Goal: Transaction & Acquisition: Obtain resource

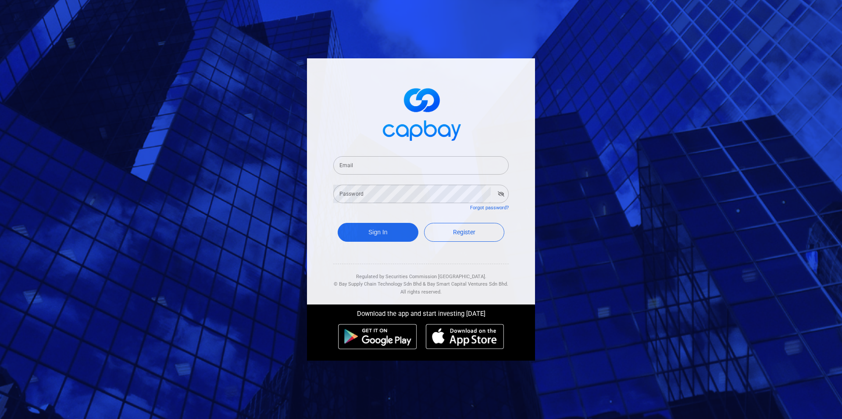
type input "[EMAIL_ADDRESS][DOMAIN_NAME]"
click at [377, 233] on button "Sign In" at bounding box center [378, 232] width 81 height 19
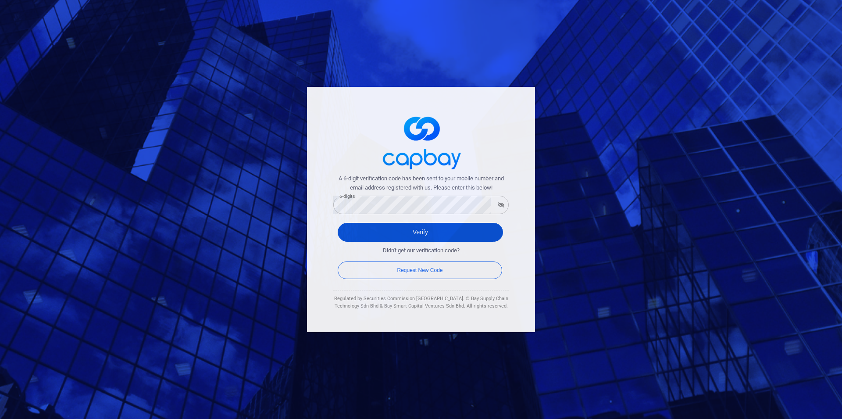
click at [441, 228] on button "Verify" at bounding box center [420, 232] width 165 height 19
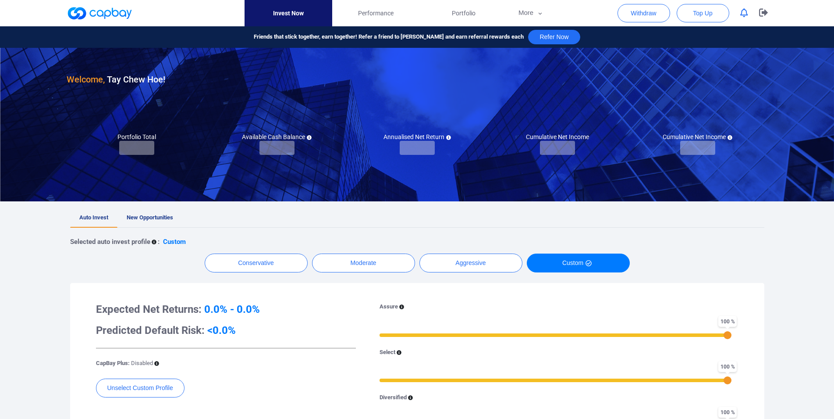
checkbox input "true"
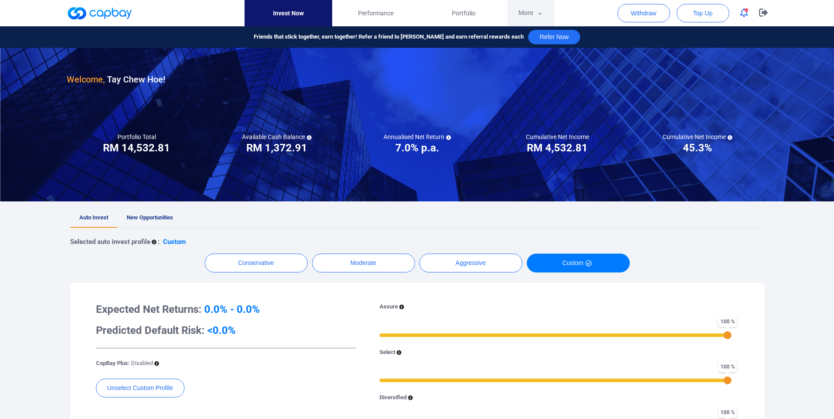
click at [521, 14] on button "More" at bounding box center [531, 13] width 47 height 26
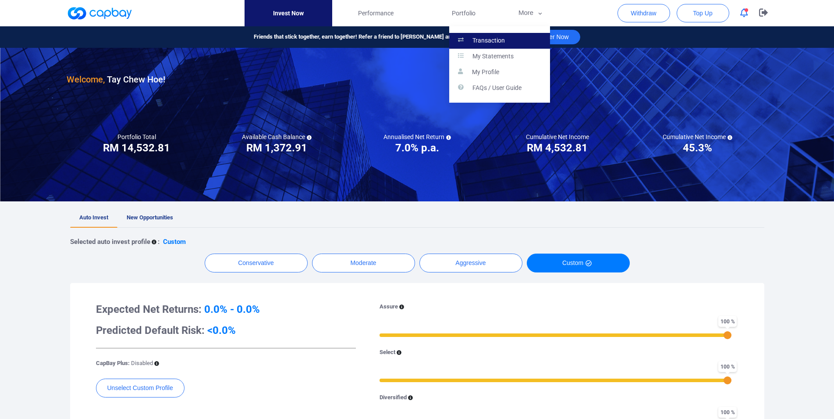
click at [506, 41] on link "Transaction" at bounding box center [499, 41] width 101 height 16
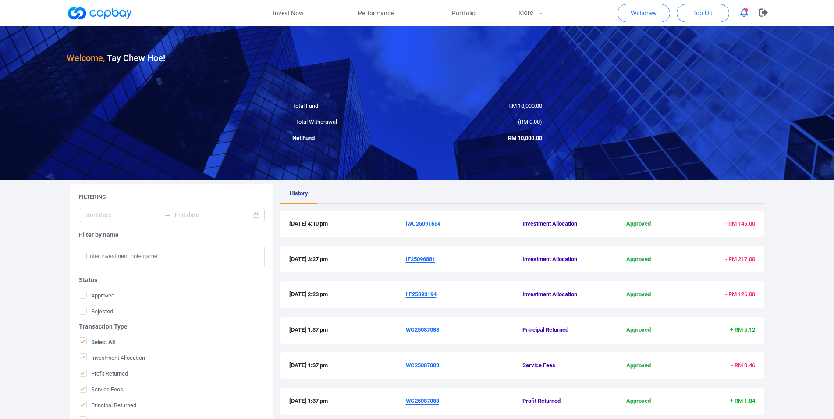
click at [557, 309] on div "[DATE] 2:23 pm iIF25093194 Investment Allocation Approved - RM 126.00" at bounding box center [523, 299] width 484 height 36
drag, startPoint x: 413, startPoint y: 330, endPoint x: 450, endPoint y: 330, distance: 37.3
click at [450, 330] on span "WC25087083" at bounding box center [464, 329] width 117 height 9
copy u "WC25087083"
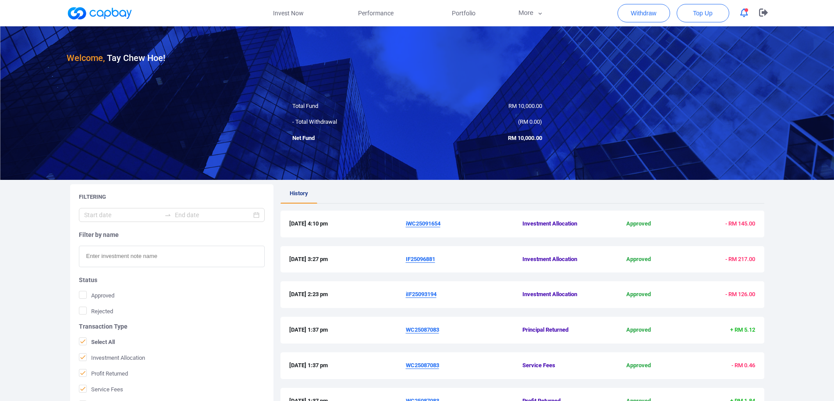
click at [423, 293] on u "iIF25093194" at bounding box center [421, 294] width 31 height 7
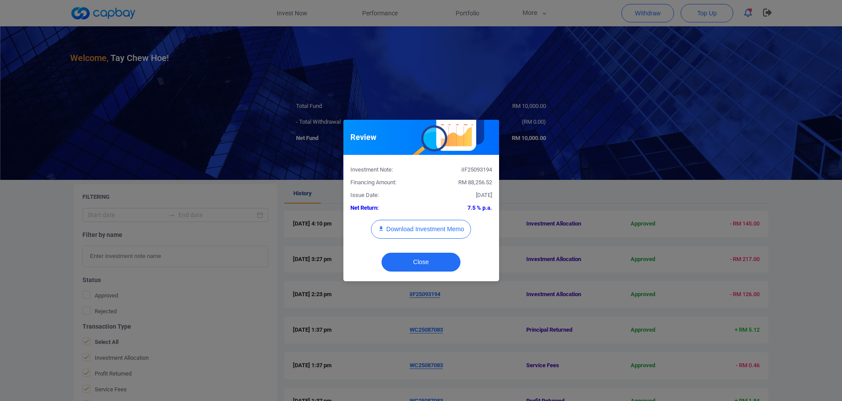
click at [472, 169] on div "iIF25093194" at bounding box center [460, 169] width 78 height 9
copy div "iIF25093194"
click at [448, 231] on button "Download Investment Memo" at bounding box center [421, 229] width 100 height 19
click at [575, 257] on div "Review Investment Note: iIF25093194 Financing Amount: RM 88,256.52 Issue Date: …" at bounding box center [421, 200] width 842 height 401
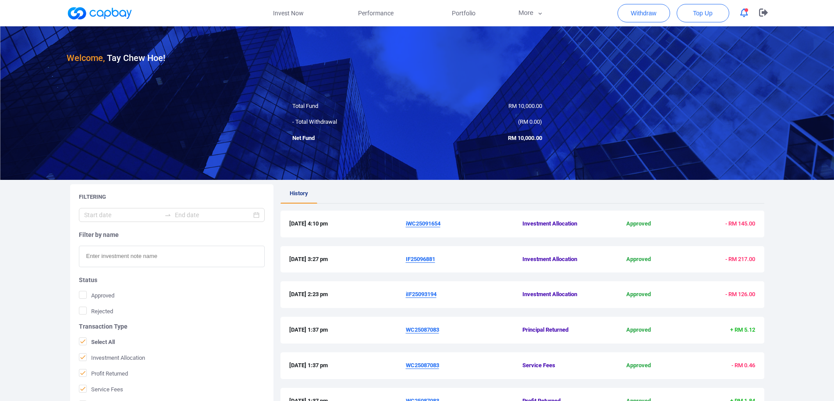
click at [423, 257] on u "IF25096881" at bounding box center [420, 259] width 29 height 7
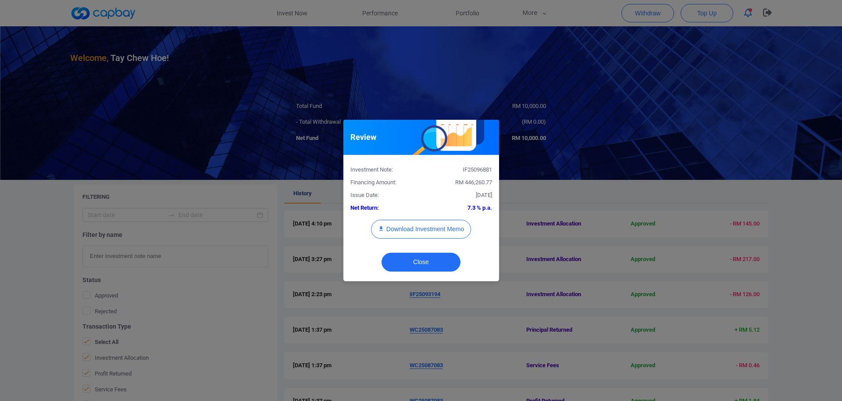
click at [469, 169] on div "IF25096881" at bounding box center [460, 169] width 78 height 9
copy div "IF25096881"
click at [432, 236] on button "Download Investment Memo" at bounding box center [421, 229] width 100 height 19
click at [582, 308] on div "Review Investment Note: IF25096881 Financing Amount: RM 446,260.77 Issue Date: …" at bounding box center [421, 200] width 842 height 401
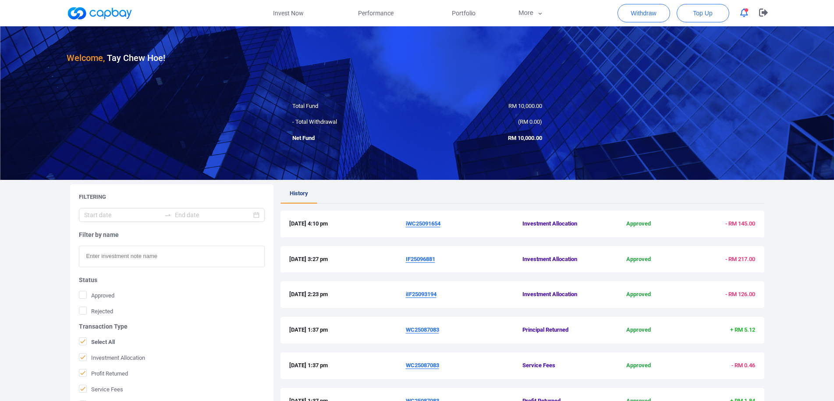
click at [421, 221] on u "iWC25091654" at bounding box center [423, 223] width 35 height 7
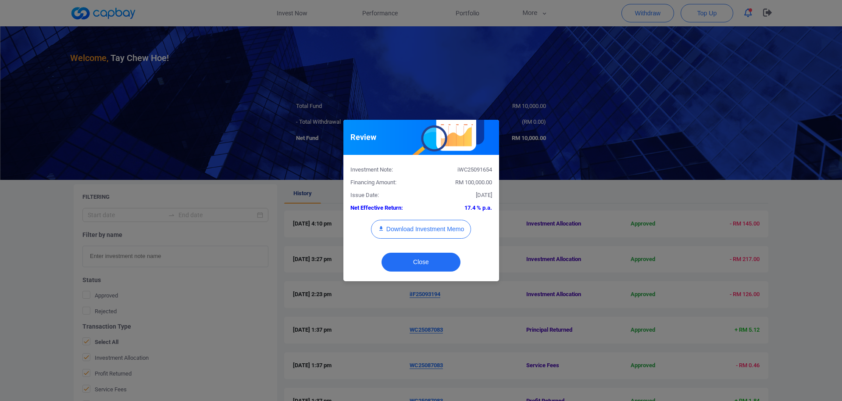
click at [469, 169] on div "iWC25091654" at bounding box center [460, 169] width 78 height 9
copy div "iWC25091654"
click at [427, 235] on button "Download Investment Memo" at bounding box center [421, 229] width 100 height 19
click at [442, 66] on div "Review Investment Note: iWC25091654 Financing Amount: RM 100,000.00 Issue Date:…" at bounding box center [421, 200] width 842 height 401
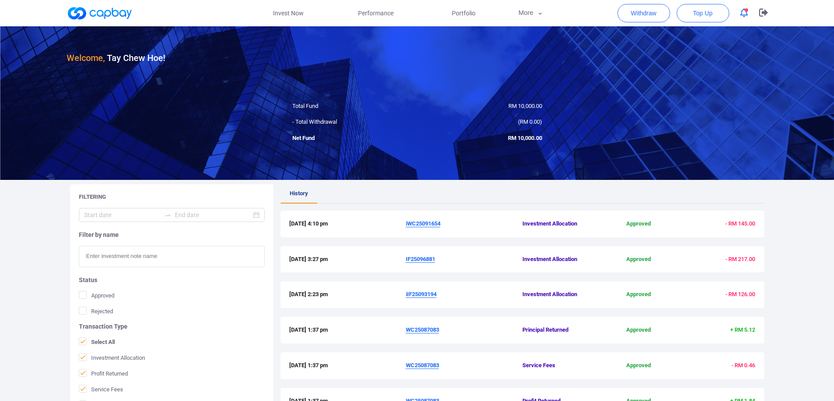
click at [458, 12] on span "Portfolio" at bounding box center [464, 13] width 24 height 10
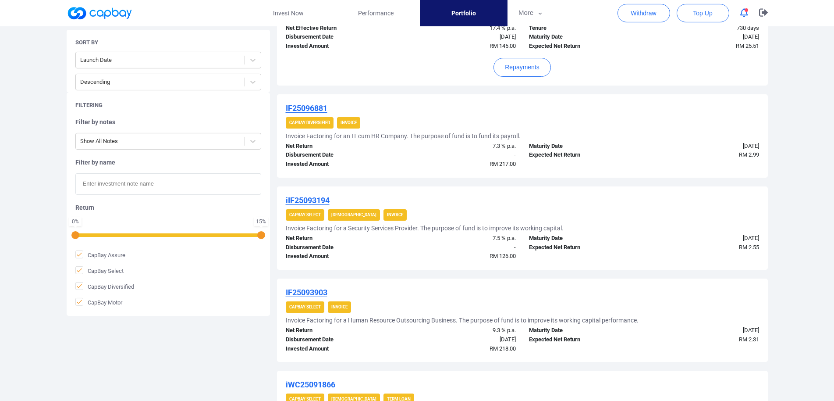
scroll to position [46, 0]
